Goal: Check status: Check status

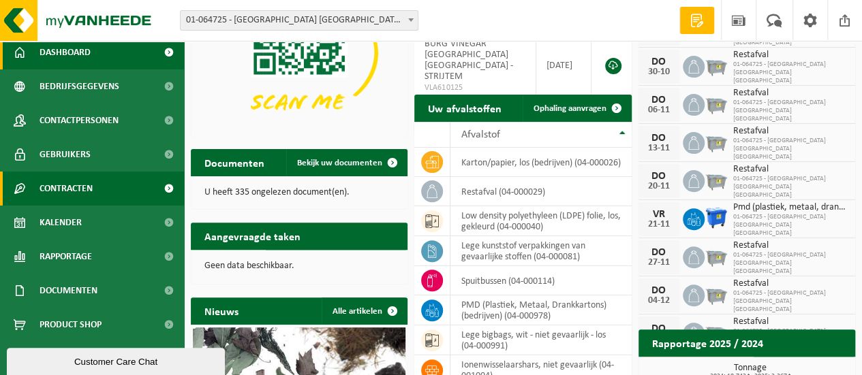
scroll to position [204, 0]
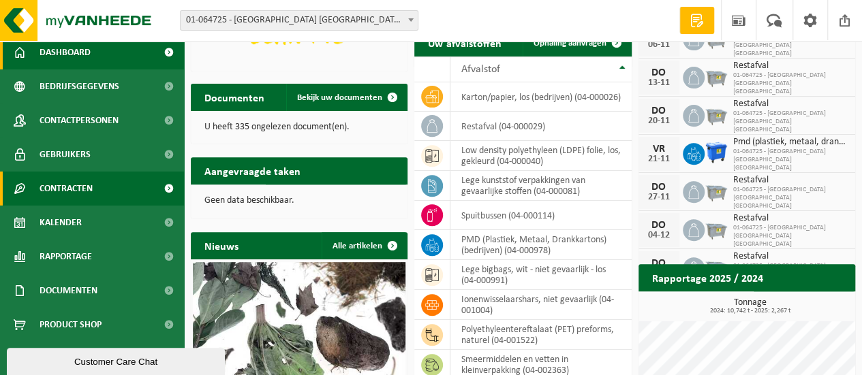
click at [94, 180] on link "Contracten" at bounding box center [92, 189] width 184 height 34
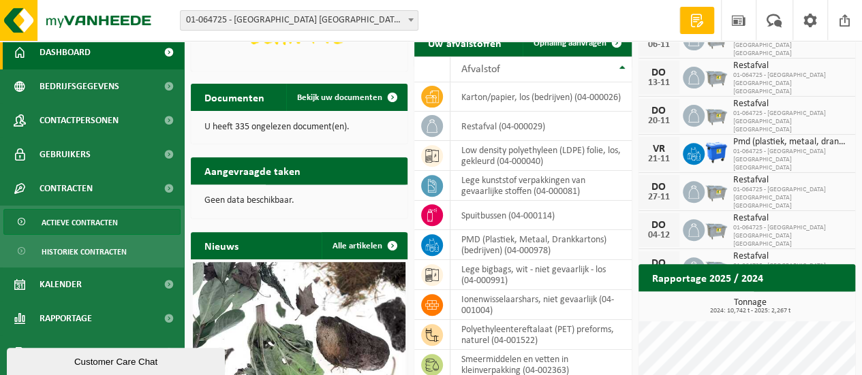
click at [102, 223] on span "Actieve contracten" at bounding box center [80, 223] width 76 height 26
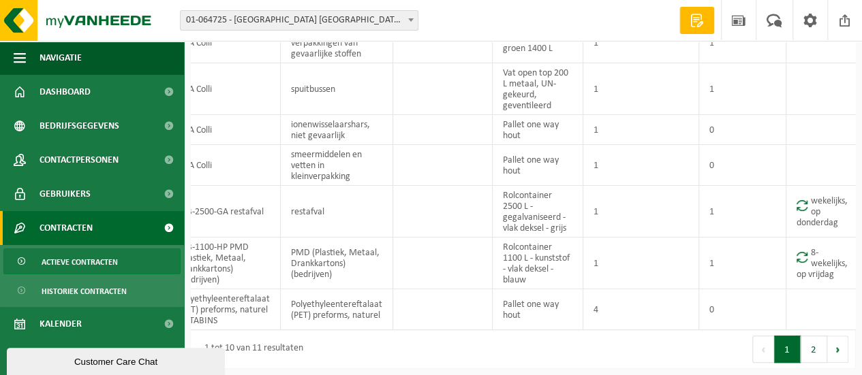
scroll to position [279, 0]
click at [834, 348] on button "Volgende" at bounding box center [837, 349] width 21 height 27
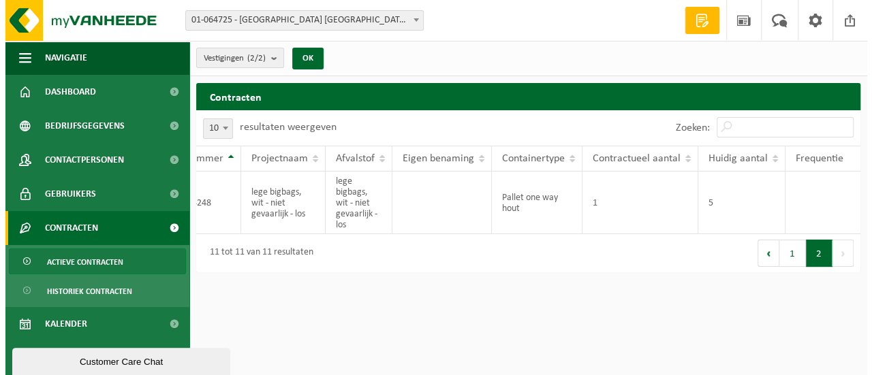
scroll to position [0, 38]
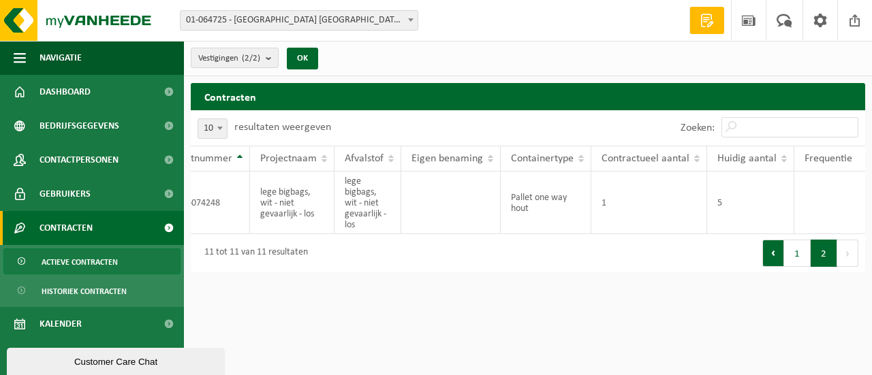
click at [772, 262] on button "Vorige" at bounding box center [773, 253] width 22 height 27
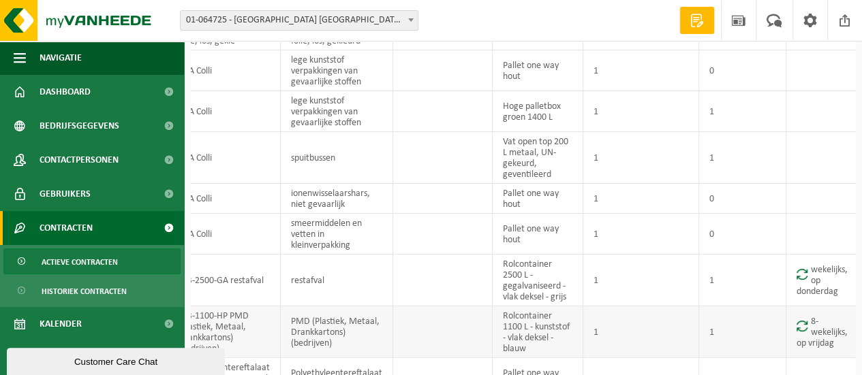
scroll to position [279, 0]
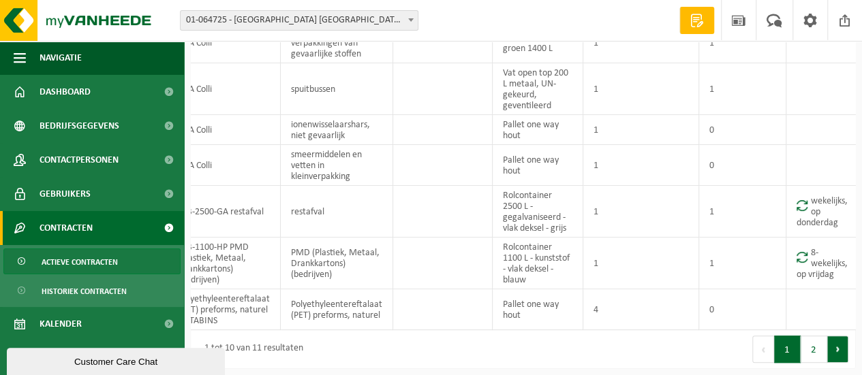
click at [838, 346] on button "Volgende" at bounding box center [837, 349] width 21 height 27
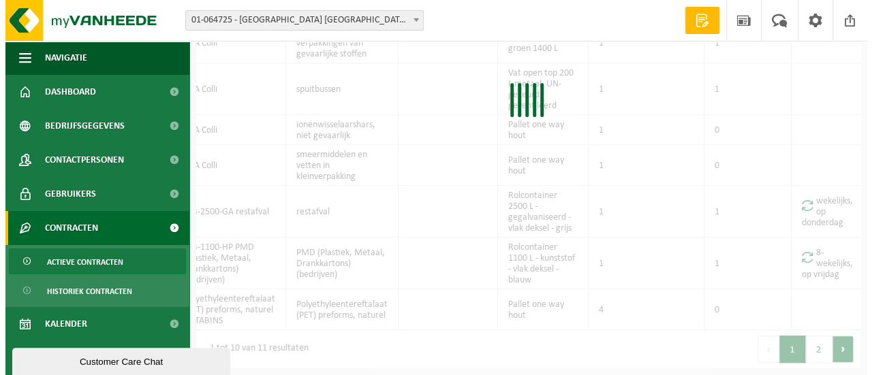
scroll to position [0, 38]
